Goal: Task Accomplishment & Management: Complete application form

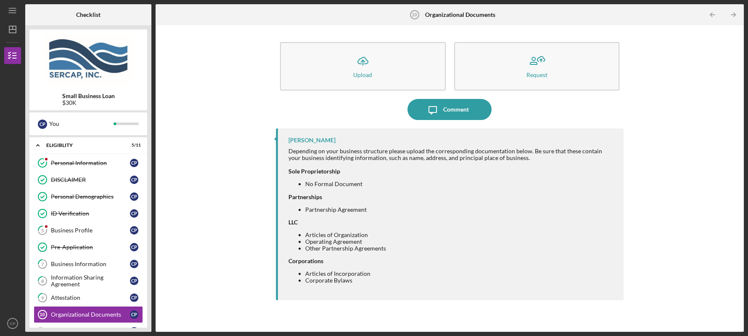
scroll to position [114, 0]
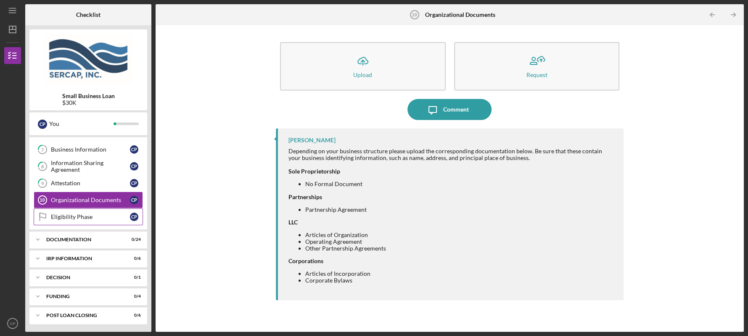
click at [69, 214] on div "Eligibility Phase" at bounding box center [90, 216] width 79 height 7
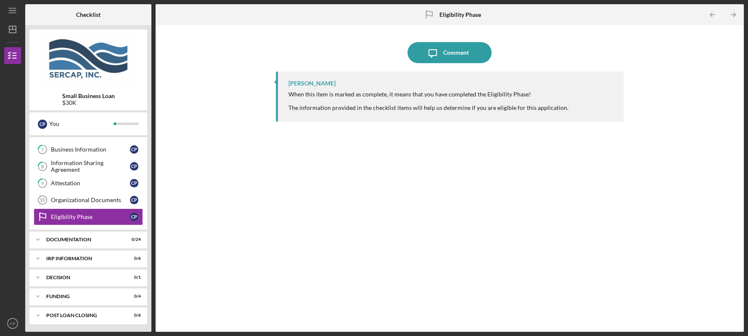
click at [742, 324] on div "Icon/Message Comment Lois Miller When this item is marked as complete, it means…" at bounding box center [450, 178] width 588 height 306
click at [68, 196] on div "Organizational Documents" at bounding box center [90, 199] width 79 height 7
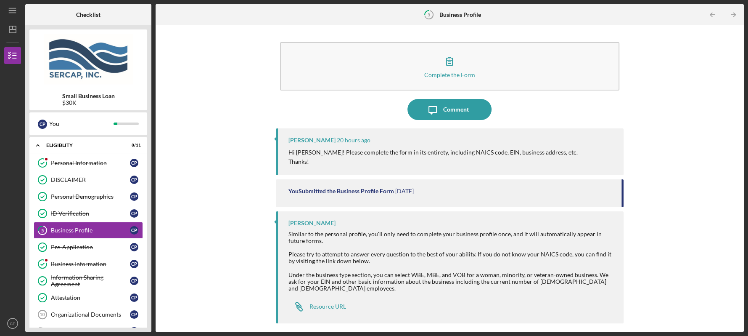
click at [741, 327] on div "Complete the Form Form Icon/Message Comment [PERSON_NAME] 20 hours ago Hi [PERS…" at bounding box center [450, 178] width 588 height 306
